Goal: Task Accomplishment & Management: Complete application form

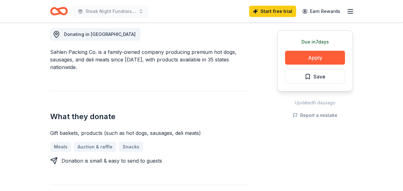
scroll to position [177, 0]
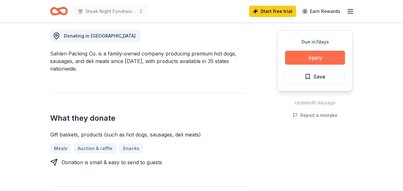
click at [323, 57] on button "Apply" at bounding box center [315, 58] width 60 height 14
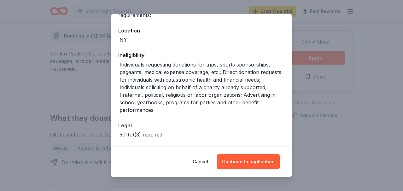
scroll to position [64, 0]
click at [254, 164] on button "Continue to application" at bounding box center [248, 161] width 63 height 15
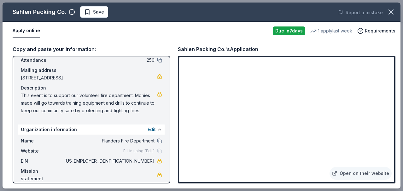
scroll to position [38, 0]
click at [29, 29] on button "Apply online" at bounding box center [26, 30] width 27 height 13
click at [393, 11] on icon "button" at bounding box center [391, 12] width 4 height 4
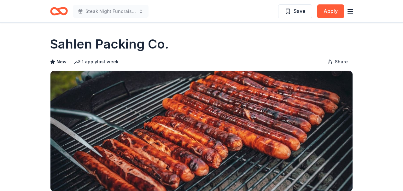
scroll to position [0, 0]
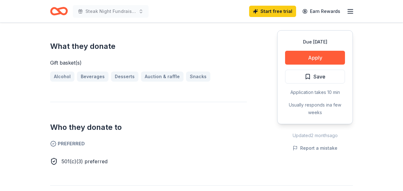
scroll to position [237, 0]
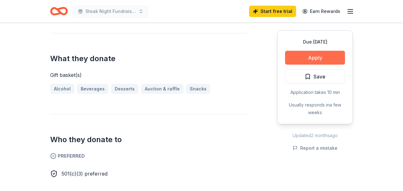
click at [315, 59] on button "Apply" at bounding box center [315, 58] width 60 height 14
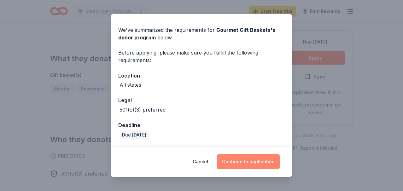
scroll to position [18, 0]
click at [240, 165] on button "Continue to application" at bounding box center [248, 161] width 63 height 15
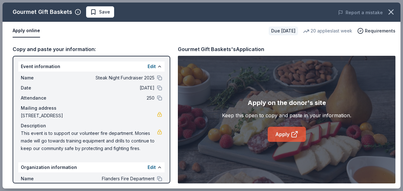
click at [282, 136] on link "Apply" at bounding box center [287, 134] width 38 height 15
click at [390, 15] on icon "button" at bounding box center [391, 12] width 9 height 9
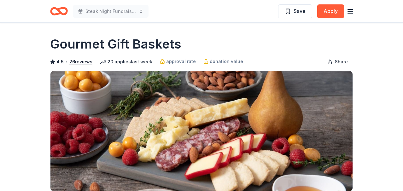
scroll to position [0, 0]
click at [60, 12] on icon "Home" at bounding box center [62, 11] width 10 height 6
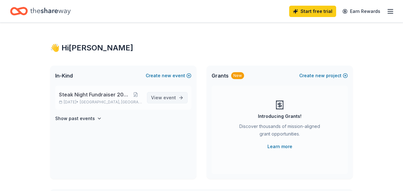
click at [168, 96] on span "event" at bounding box center [170, 97] width 13 height 5
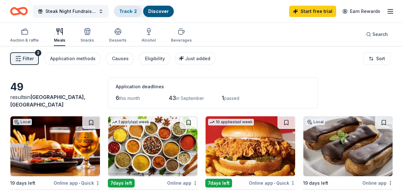
click at [131, 13] on link "Track · 2" at bounding box center [128, 11] width 18 height 5
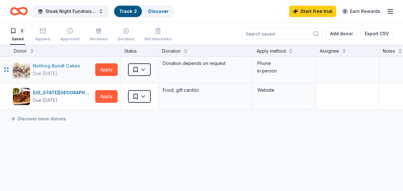
click at [48, 66] on div "Nothing Bundt Cakes" at bounding box center [58, 66] width 50 height 8
click at [41, 34] on icon "button" at bounding box center [43, 31] width 6 height 6
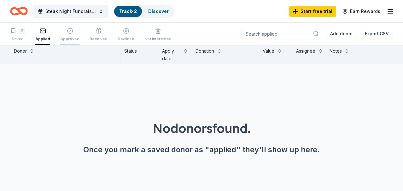
click at [67, 34] on div "Approved" at bounding box center [69, 35] width 19 height 14
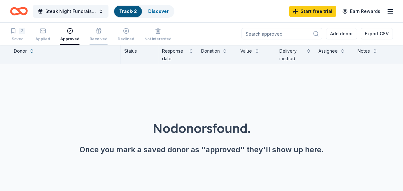
click at [98, 32] on icon "button" at bounding box center [99, 31] width 6 height 6
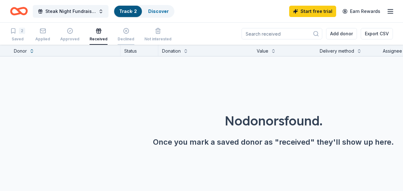
click at [122, 35] on div "Declined" at bounding box center [126, 35] width 17 height 14
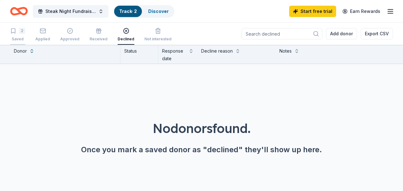
click at [15, 33] on icon "button" at bounding box center [13, 31] width 6 height 6
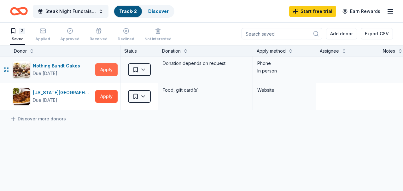
click at [107, 71] on button "Apply" at bounding box center [106, 69] width 22 height 13
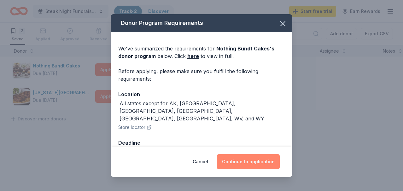
click at [243, 162] on button "Continue to application" at bounding box center [248, 161] width 63 height 15
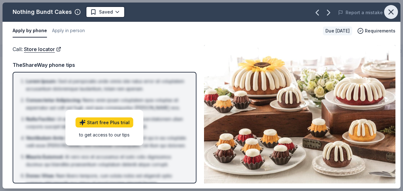
click at [389, 12] on icon "button" at bounding box center [391, 12] width 9 height 9
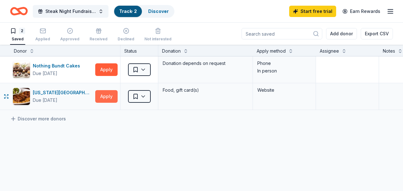
click at [107, 95] on button "Apply" at bounding box center [106, 96] width 22 height 13
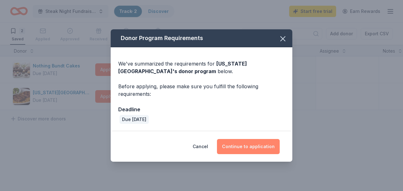
click at [247, 143] on button "Continue to application" at bounding box center [248, 146] width 63 height 15
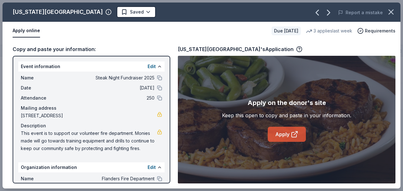
click at [283, 134] on link "Apply" at bounding box center [287, 134] width 38 height 15
click at [297, 134] on icon at bounding box center [295, 135] width 8 height 8
click at [392, 12] on icon "button" at bounding box center [391, 12] width 4 height 4
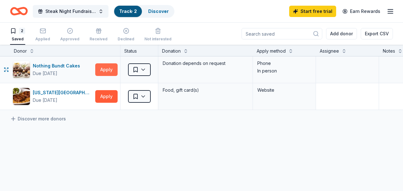
click at [108, 69] on button "Apply" at bounding box center [106, 69] width 22 height 13
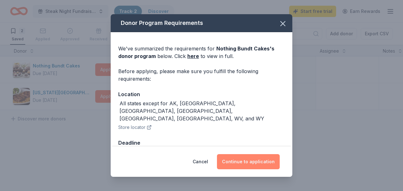
click at [246, 162] on button "Continue to application" at bounding box center [248, 161] width 63 height 15
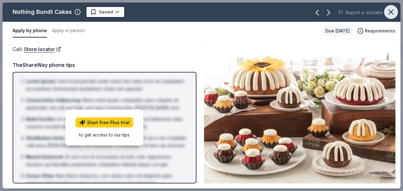
click at [391, 12] on icon "button" at bounding box center [391, 12] width 9 height 9
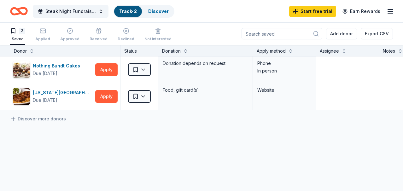
click at [19, 11] on icon "Home" at bounding box center [22, 11] width 10 height 6
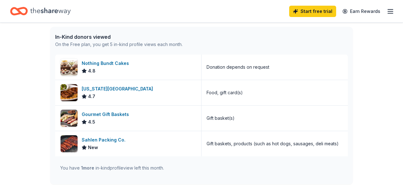
scroll to position [162, 0]
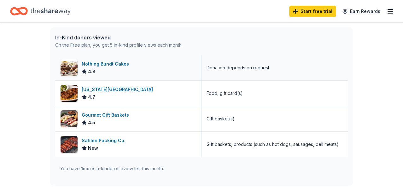
click at [122, 64] on div "Nothing Bundt Cakes" at bounding box center [107, 64] width 50 height 8
